Goal: Find specific page/section: Find specific page/section

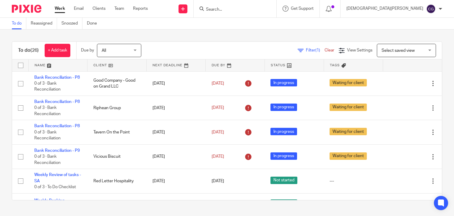
click at [24, 8] on img at bounding box center [27, 9] width 30 height 8
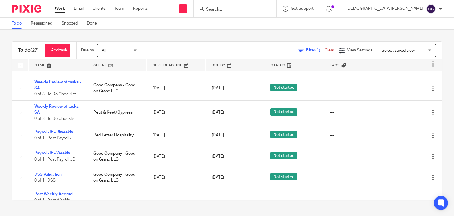
scroll to position [502, 0]
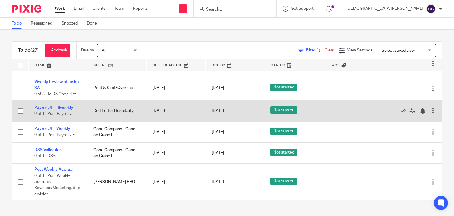
click at [52, 110] on link "Payroll JE - Biweekly" at bounding box center [53, 107] width 39 height 4
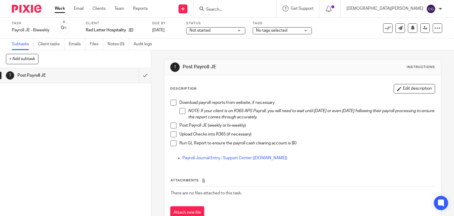
click at [56, 10] on link "Work" at bounding box center [60, 9] width 10 height 6
